Goal: Task Accomplishment & Management: Manage account settings

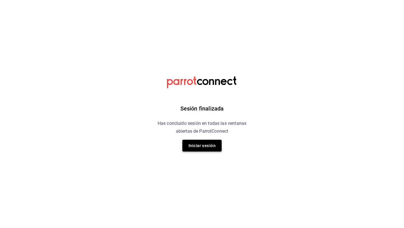
click at [206, 151] on button "Iniciar sesión" at bounding box center [201, 145] width 39 height 12
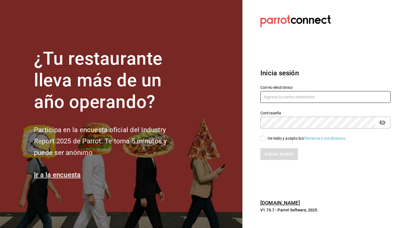
click at [294, 93] on input "text" at bounding box center [325, 97] width 130 height 12
type input "[EMAIL_ADDRESS][DOMAIN_NAME]"
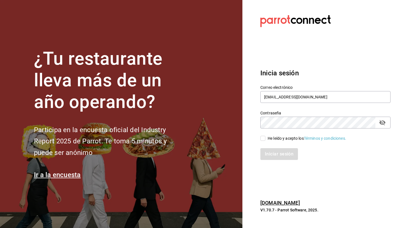
click at [263, 138] on input "He leído y acepto los Términos y condiciones." at bounding box center [262, 137] width 5 height 5
checkbox input "true"
click at [272, 157] on button "Iniciar sesión" at bounding box center [279, 154] width 38 height 12
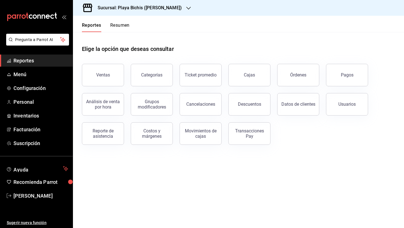
click at [147, 9] on h3 "Sucursal: Playa Bichis ([PERSON_NAME])" at bounding box center [137, 7] width 89 height 7
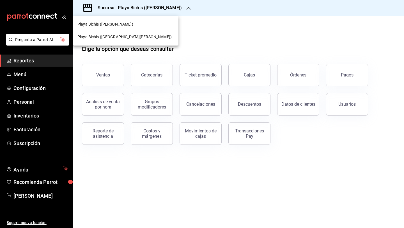
click at [30, 78] on div at bounding box center [202, 114] width 404 height 228
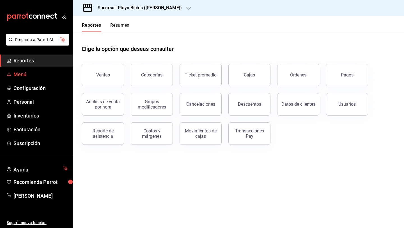
click at [44, 74] on span "Menú" at bounding box center [40, 74] width 55 height 8
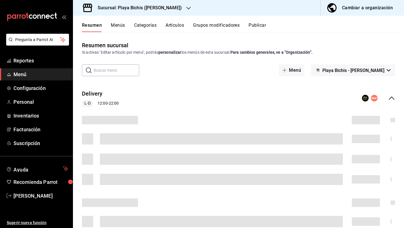
click at [380, 5] on div "Cambiar a organización" at bounding box center [367, 8] width 51 height 8
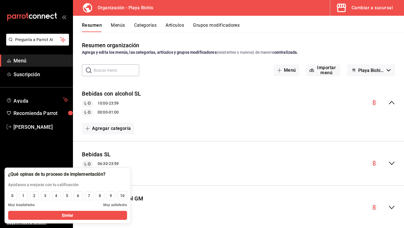
click at [229, 82] on div "Bebidas con alcohol SL L-D 10:00 - 23:59 L-D 00:00 - 01:00 Agregar categoría" at bounding box center [238, 111] width 331 height 61
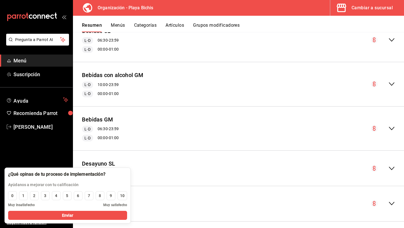
scroll to position [72, 0]
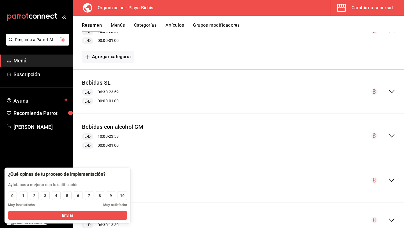
click at [177, 21] on div "Resumen Menús Categorías Artículos Grupos modificadores" at bounding box center [238, 24] width 331 height 16
click at [172, 27] on button "Artículos" at bounding box center [175, 27] width 19 height 10
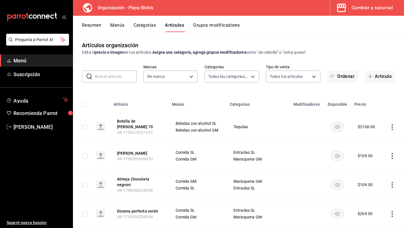
type input "8ebe99e7-8ccb-42e5-9a90-2c7c819c0618,2a1bdb06-3383-4ba0-a971-51aee5cfb993,28e32…"
click at [111, 76] on input "text" at bounding box center [116, 76] width 42 height 11
click at [106, 81] on input "text" at bounding box center [116, 76] width 42 height 11
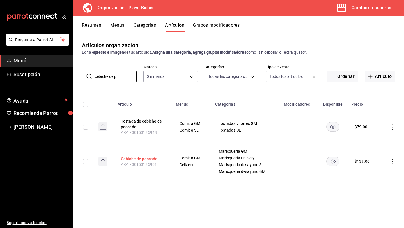
type input "cebiche de p"
click at [148, 157] on button "Cebiche de pescado" at bounding box center [143, 159] width 45 height 6
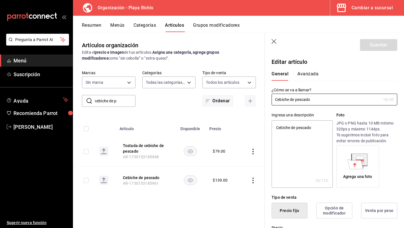
click at [307, 75] on button "Avanzada" at bounding box center [307, 76] width 21 height 10
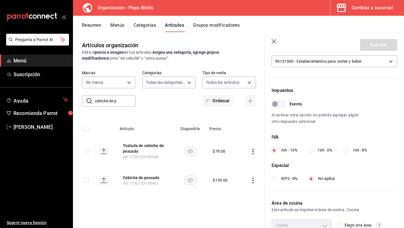
scroll to position [146, 0]
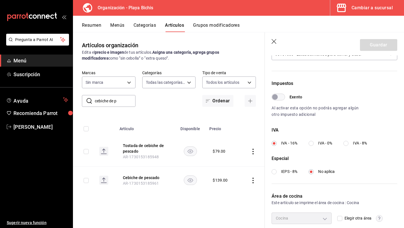
click at [348, 144] on input "IVA - 8%" at bounding box center [345, 143] width 5 height 5
radio input "true"
click at [375, 45] on button "Guardar" at bounding box center [378, 45] width 37 height 12
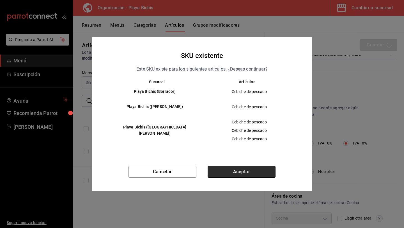
click at [237, 176] on button "Aceptar" at bounding box center [242, 172] width 68 height 12
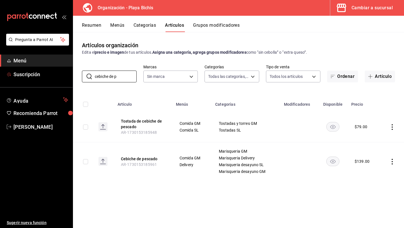
drag, startPoint x: 124, startPoint y: 77, endPoint x: 24, endPoint y: 61, distance: 100.7
click at [24, 61] on div "Pregunta a Parrot AI Menú Suscripción Ayuda Recomienda Parrot [PERSON_NAME] Sug…" at bounding box center [202, 114] width 404 height 228
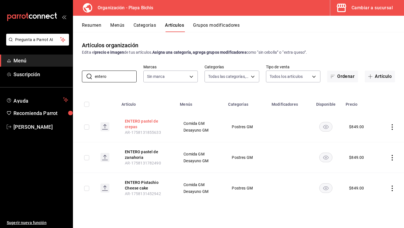
type input "entero"
click at [145, 122] on button "ENTERO pastel de crepas" at bounding box center [147, 123] width 45 height 11
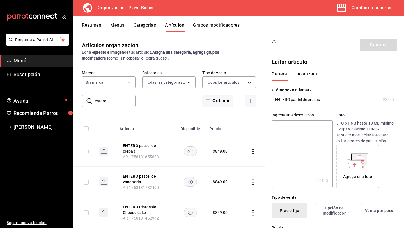
click at [309, 73] on button "Avanzada" at bounding box center [307, 76] width 21 height 10
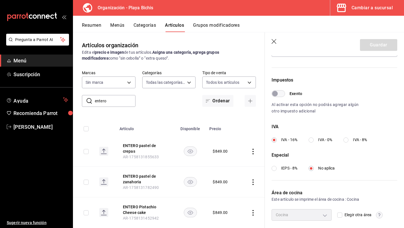
scroll to position [169, 0]
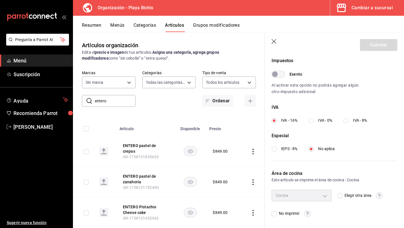
click at [347, 121] on input "IVA - 8%" at bounding box center [345, 120] width 5 height 5
radio input "true"
click at [374, 43] on button "Guardar" at bounding box center [378, 45] width 37 height 12
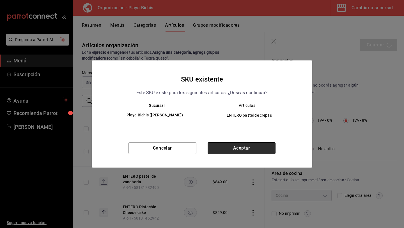
click at [234, 148] on button "Aceptar" at bounding box center [242, 148] width 68 height 12
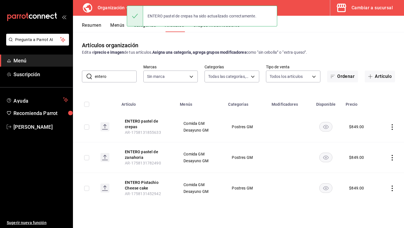
click at [392, 156] on icon "actions" at bounding box center [392, 158] width 6 height 6
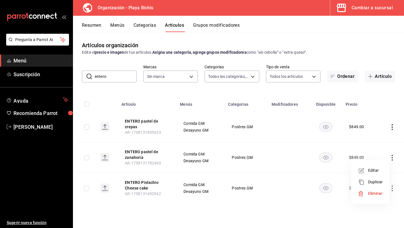
click at [378, 169] on span "Editar" at bounding box center [375, 170] width 15 height 6
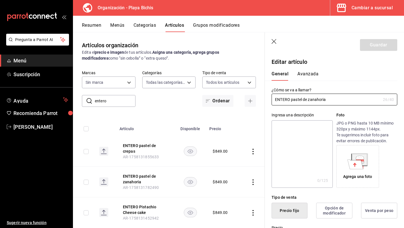
type input "$849.00"
click at [317, 75] on button "Avanzada" at bounding box center [307, 76] width 21 height 10
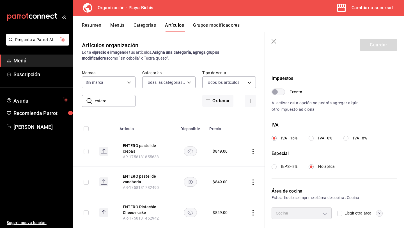
scroll to position [167, 0]
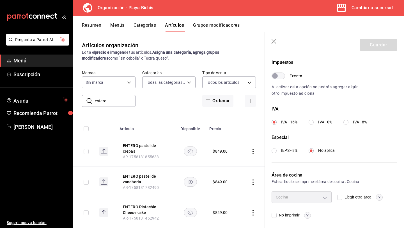
click at [348, 122] on input "IVA - 8%" at bounding box center [345, 122] width 5 height 5
radio input "true"
click at [380, 45] on button "Guardar" at bounding box center [378, 45] width 37 height 12
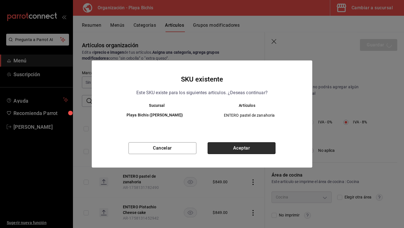
click at [242, 153] on button "Aceptar" at bounding box center [242, 148] width 68 height 12
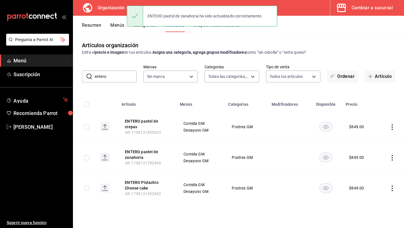
click at [392, 189] on icon "actions" at bounding box center [392, 188] width 6 height 6
click at [380, 187] on span "Editar" at bounding box center [375, 190] width 15 height 6
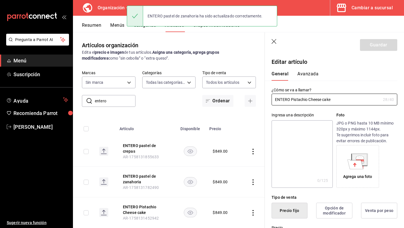
type input "$849.00"
type input "E48"
type input "90101500"
radio input "true"
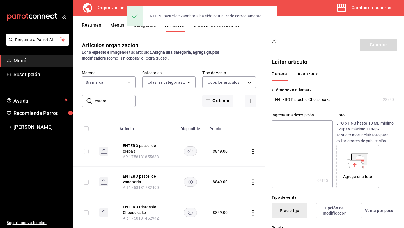
type input "55187645-9bbc-42c7-a101-4bf651cea86e"
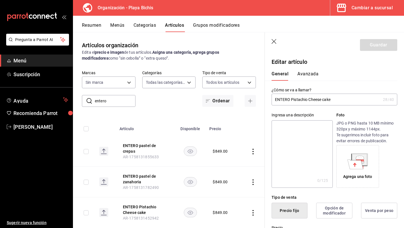
click at [300, 70] on div "General [PERSON_NAME]" at bounding box center [331, 73] width 132 height 15
click at [304, 74] on button "Avanzada" at bounding box center [307, 76] width 21 height 10
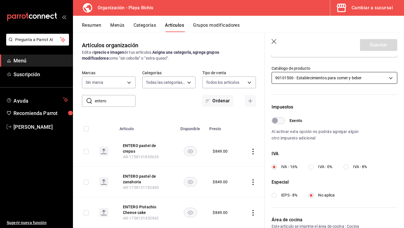
scroll to position [137, 0]
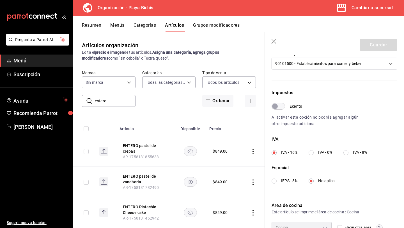
click at [345, 153] on input "IVA - 8%" at bounding box center [345, 152] width 5 height 5
radio input "true"
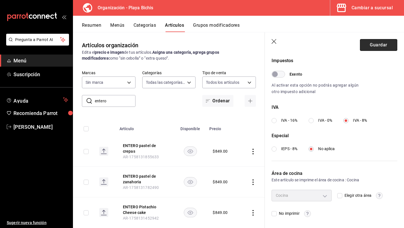
click at [371, 45] on button "Guardar" at bounding box center [378, 45] width 37 height 12
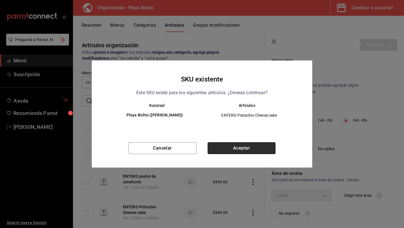
click at [239, 147] on button "Aceptar" at bounding box center [242, 148] width 68 height 12
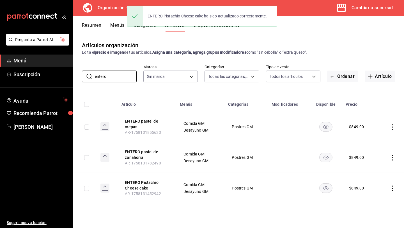
drag, startPoint x: 120, startPoint y: 75, endPoint x: 75, endPoint y: 71, distance: 45.6
click at [75, 71] on div "​ entero ​ Marcas Sin marca Categorías Todas las categorías, Sin categoría Tipo…" at bounding box center [238, 73] width 331 height 18
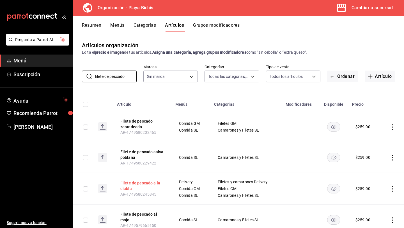
type input "filete de pescado"
click at [126, 183] on button "Filete de pescado a la diabla" at bounding box center [142, 185] width 45 height 11
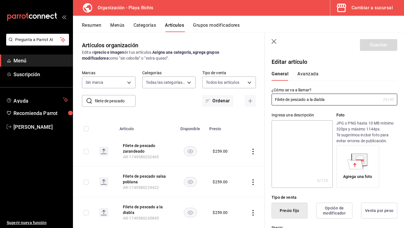
click at [305, 70] on div "General [PERSON_NAME]" at bounding box center [331, 73] width 132 height 15
click at [304, 75] on button "Avanzada" at bounding box center [307, 76] width 21 height 10
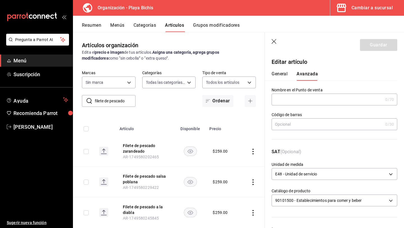
click at [280, 74] on button "General" at bounding box center [280, 76] width 16 height 10
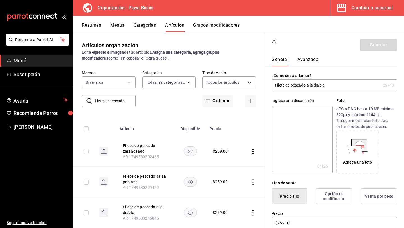
scroll to position [12, 0]
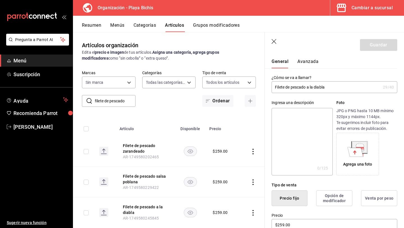
click at [306, 61] on button "Avanzada" at bounding box center [307, 64] width 21 height 10
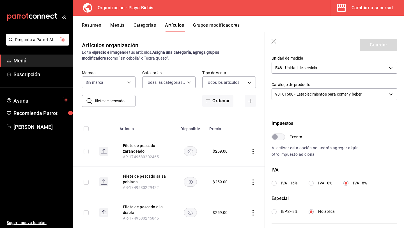
scroll to position [0, 0]
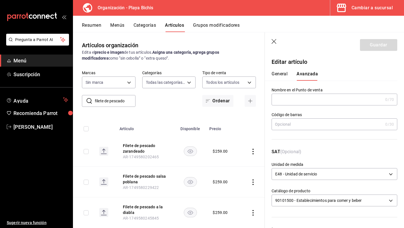
click at [281, 72] on button "General" at bounding box center [280, 76] width 16 height 10
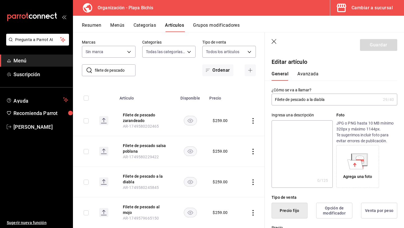
scroll to position [44, 0]
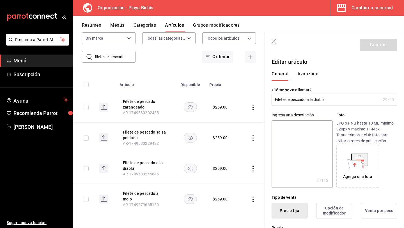
click at [127, 59] on input "filete de pescado" at bounding box center [115, 56] width 41 height 11
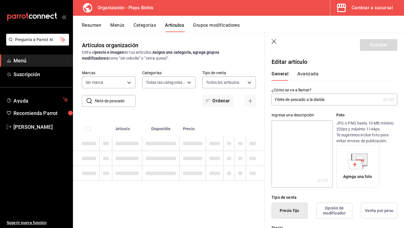
scroll to position [0, 0]
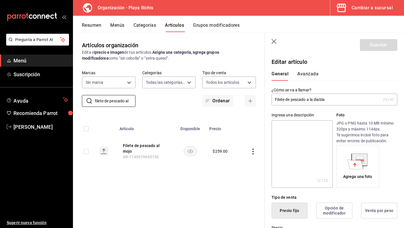
type input "filete de pescado al"
click at [275, 40] on icon "button" at bounding box center [275, 42] width 6 height 6
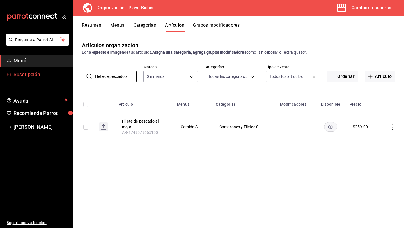
drag, startPoint x: 130, startPoint y: 78, endPoint x: 72, endPoint y: 77, distance: 57.2
click at [72, 77] on div "Pregunta a Parrot AI Menú Suscripción Ayuda Recomienda Parrot [PERSON_NAME] Sug…" at bounding box center [202, 114] width 404 height 228
type input "lonja de ro"
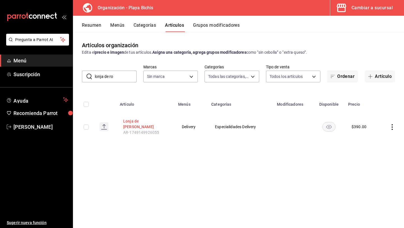
click at [160, 122] on button "Lonja de [PERSON_NAME]" at bounding box center [145, 123] width 45 height 11
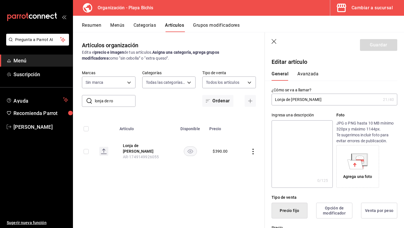
click at [311, 74] on button "Avanzada" at bounding box center [307, 76] width 21 height 10
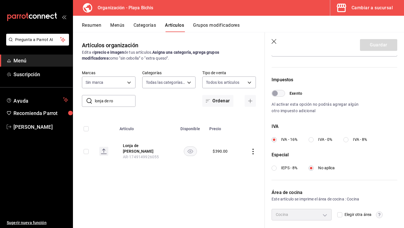
scroll to position [150, 0]
click at [346, 140] on input "IVA - 8%" at bounding box center [345, 139] width 5 height 5
radio input "true"
click at [371, 49] on button "Guardar" at bounding box center [378, 45] width 37 height 12
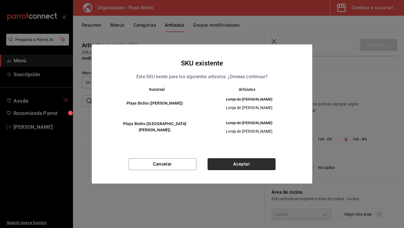
click at [262, 164] on button "Aceptar" at bounding box center [242, 164] width 68 height 12
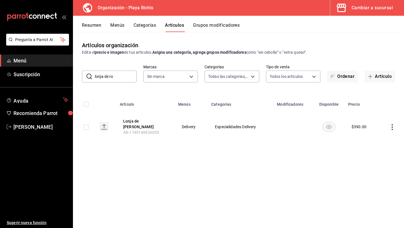
click at [392, 124] on icon "actions" at bounding box center [392, 127] width 1 height 6
click at [379, 160] on span "Eliminar" at bounding box center [375, 161] width 14 height 4
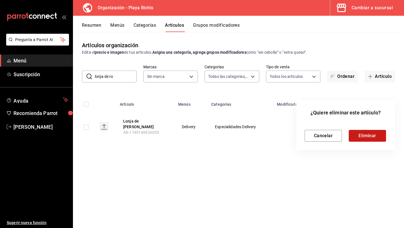
click at [369, 134] on button "Eliminar" at bounding box center [367, 136] width 37 height 12
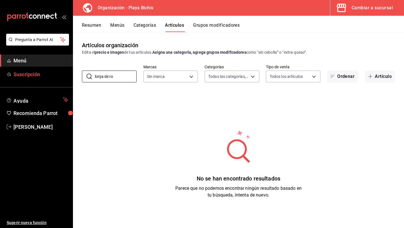
drag, startPoint x: 119, startPoint y: 77, endPoint x: 72, endPoint y: 75, distance: 47.2
click at [72, 75] on div "Pregunta a Parrot AI Menú Suscripción Ayuda Recomienda Parrot [PERSON_NAME] Sug…" at bounding box center [202, 114] width 404 height 228
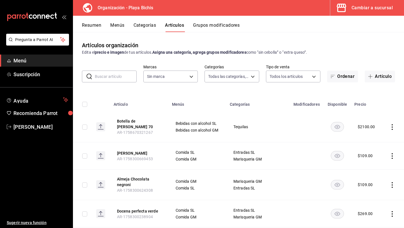
click at [114, 27] on button "Menús" at bounding box center [117, 27] width 14 height 10
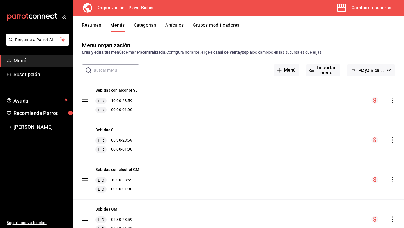
click at [356, 10] on div "Cambiar a sucursal" at bounding box center [372, 8] width 41 height 8
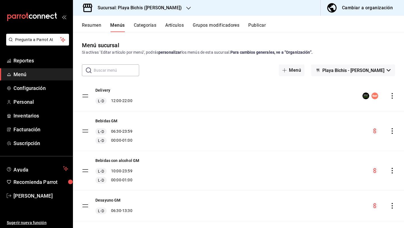
click at [176, 24] on button "Artículos" at bounding box center [174, 27] width 19 height 10
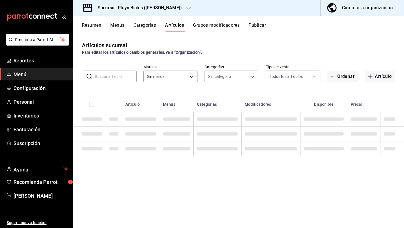
type input "4ba3d68a-2a71-4bf4-8272-d27f8f663470,fbc14f8a-a0c0-448e-9dac-7011cab8a3fb"
click at [120, 75] on input "text" at bounding box center [116, 76] width 42 height 11
type input "fe36cced-a852-4f1a-8271-09aa1de54485,c69fb537-4ad6-4f35-a5e7-7409f99e9dd5,64073…"
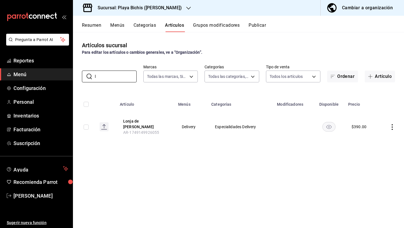
type input "l"
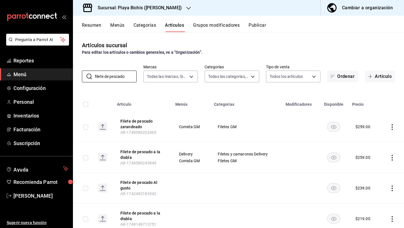
scroll to position [20, 0]
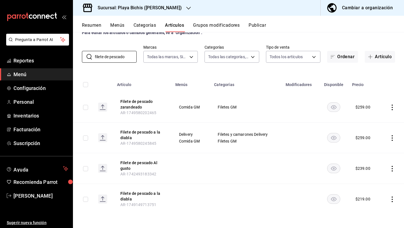
type input "filete de pescado"
click at [392, 168] on icon "actions" at bounding box center [392, 169] width 1 height 6
click at [370, 203] on span "Eliminar" at bounding box center [375, 204] width 14 height 4
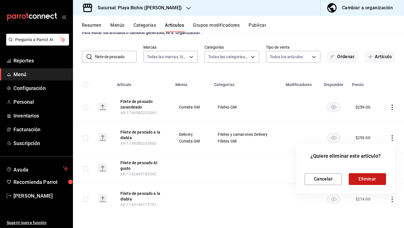
click at [369, 176] on button "Eliminar" at bounding box center [367, 179] width 37 height 12
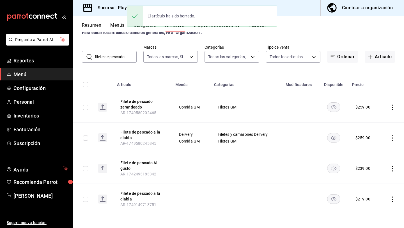
scroll to position [0, 0]
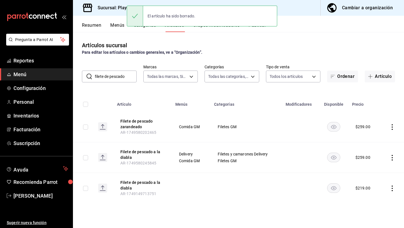
click at [391, 187] on icon "actions" at bounding box center [392, 188] width 6 height 6
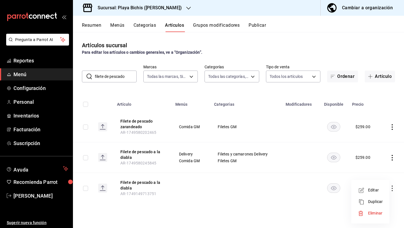
click at [369, 212] on span "Eliminar" at bounding box center [375, 212] width 14 height 4
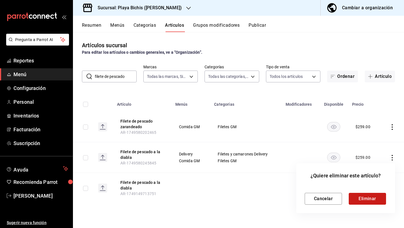
click at [365, 201] on button "Eliminar" at bounding box center [367, 198] width 37 height 12
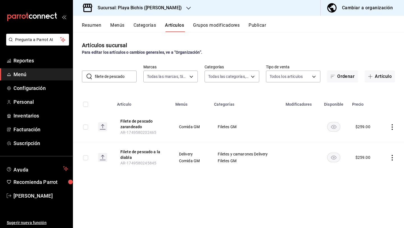
click at [142, 26] on button "Categorías" at bounding box center [145, 27] width 23 height 10
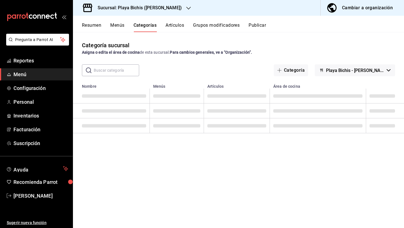
click at [347, 8] on div "Cambiar a organización" at bounding box center [367, 8] width 51 height 8
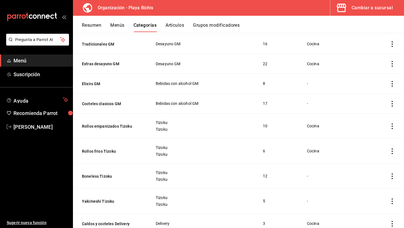
scroll to position [81, 0]
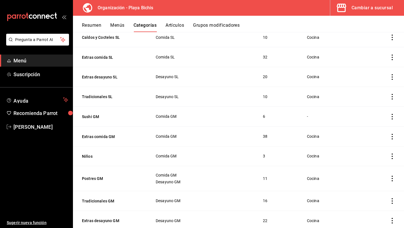
click at [120, 27] on button "Menús" at bounding box center [117, 27] width 14 height 10
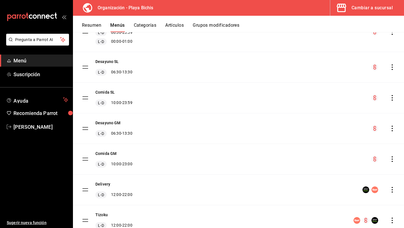
scroll to position [193, 0]
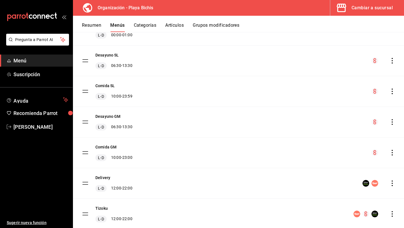
click at [393, 91] on icon "actions" at bounding box center [392, 91] width 6 height 6
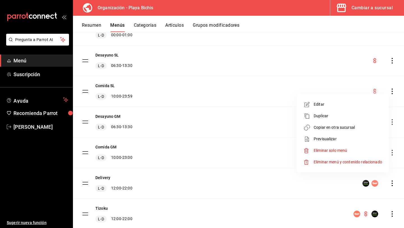
click at [340, 127] on span "Copiar en otra sucursal" at bounding box center [348, 127] width 68 height 6
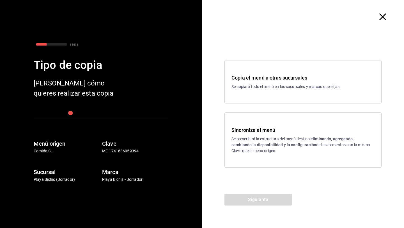
click at [315, 142] on p "Se reescribirá la estructura del menú destino; eliminando, agregando, cambiando…" at bounding box center [302, 145] width 143 height 18
click at [264, 201] on button "Siguiente" at bounding box center [257, 199] width 67 height 12
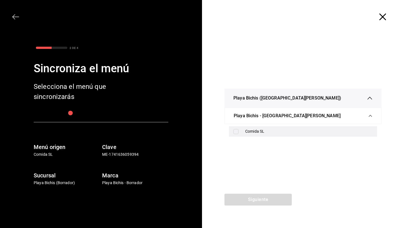
click at [235, 130] on input "checkbox" at bounding box center [235, 131] width 5 height 5
checkbox input "true"
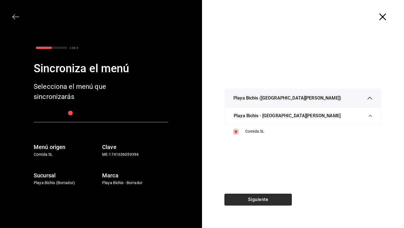
click at [252, 200] on button "Siguiente" at bounding box center [257, 199] width 67 height 12
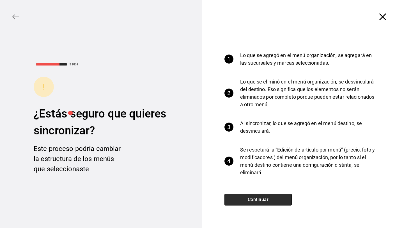
click at [252, 200] on button "Continuar" at bounding box center [257, 199] width 67 height 12
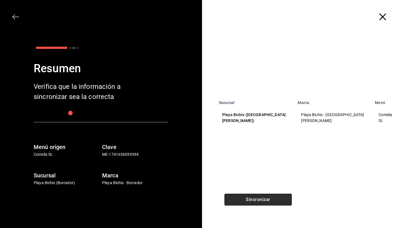
click at [252, 200] on button "Sincronizar" at bounding box center [257, 199] width 67 height 12
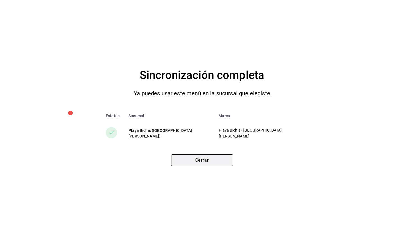
click at [222, 161] on button "Cerrar" at bounding box center [202, 160] width 62 height 12
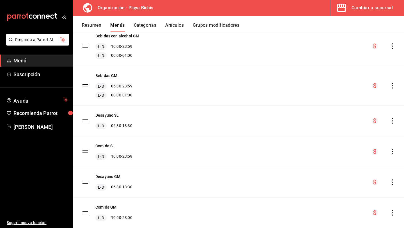
scroll to position [127, 0]
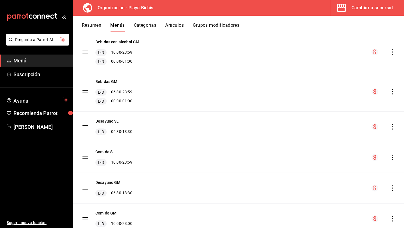
click at [392, 126] on icon "actions" at bounding box center [392, 127] width 1 height 6
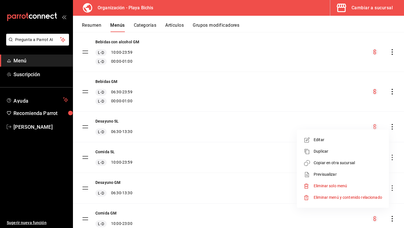
click at [336, 116] on div at bounding box center [202, 114] width 404 height 228
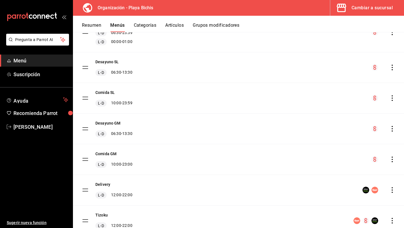
scroll to position [199, 0]
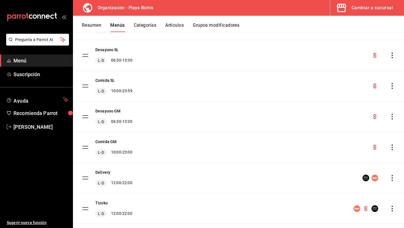
click at [391, 149] on icon "actions" at bounding box center [392, 147] width 6 height 6
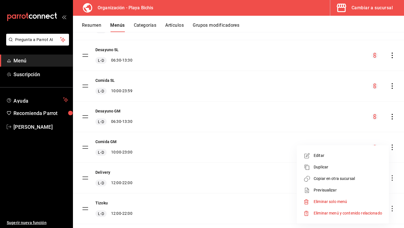
click at [346, 179] on span "Copiar en otra sucursal" at bounding box center [348, 178] width 68 height 6
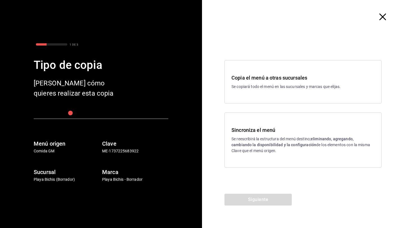
click at [300, 141] on p "Se reescribirá la estructura del menú destino; eliminando, agregando, cambiando…" at bounding box center [302, 145] width 143 height 18
click at [267, 198] on button "Siguiente" at bounding box center [257, 199] width 67 height 12
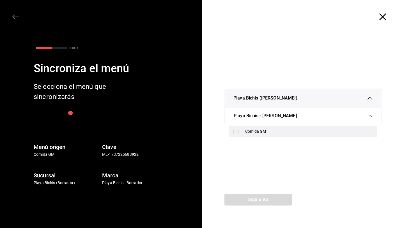
click at [238, 130] on input "checkbox" at bounding box center [235, 131] width 5 height 5
checkbox input "true"
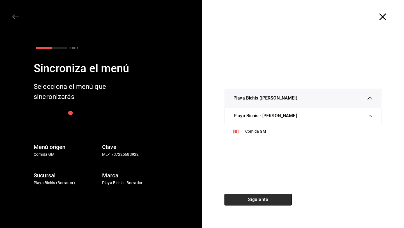
click at [246, 202] on button "Siguiente" at bounding box center [257, 199] width 67 height 12
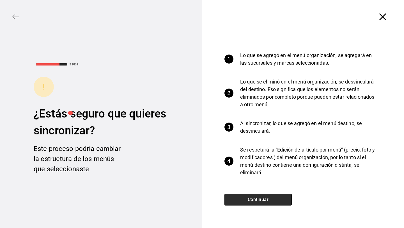
click at [246, 202] on button "Continuar" at bounding box center [257, 199] width 67 height 12
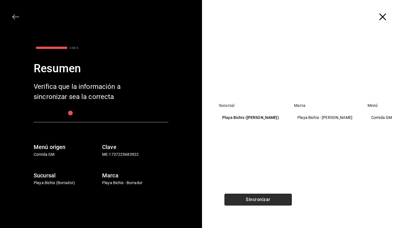
click at [246, 202] on button "Sincronizar" at bounding box center [257, 199] width 67 height 12
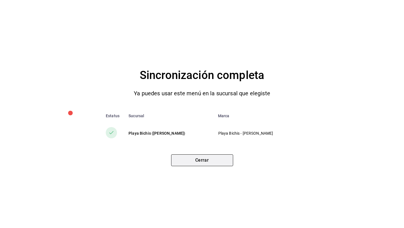
click at [209, 163] on button "Cerrar" at bounding box center [202, 160] width 62 height 12
